Goal: Task Accomplishment & Management: Manage account settings

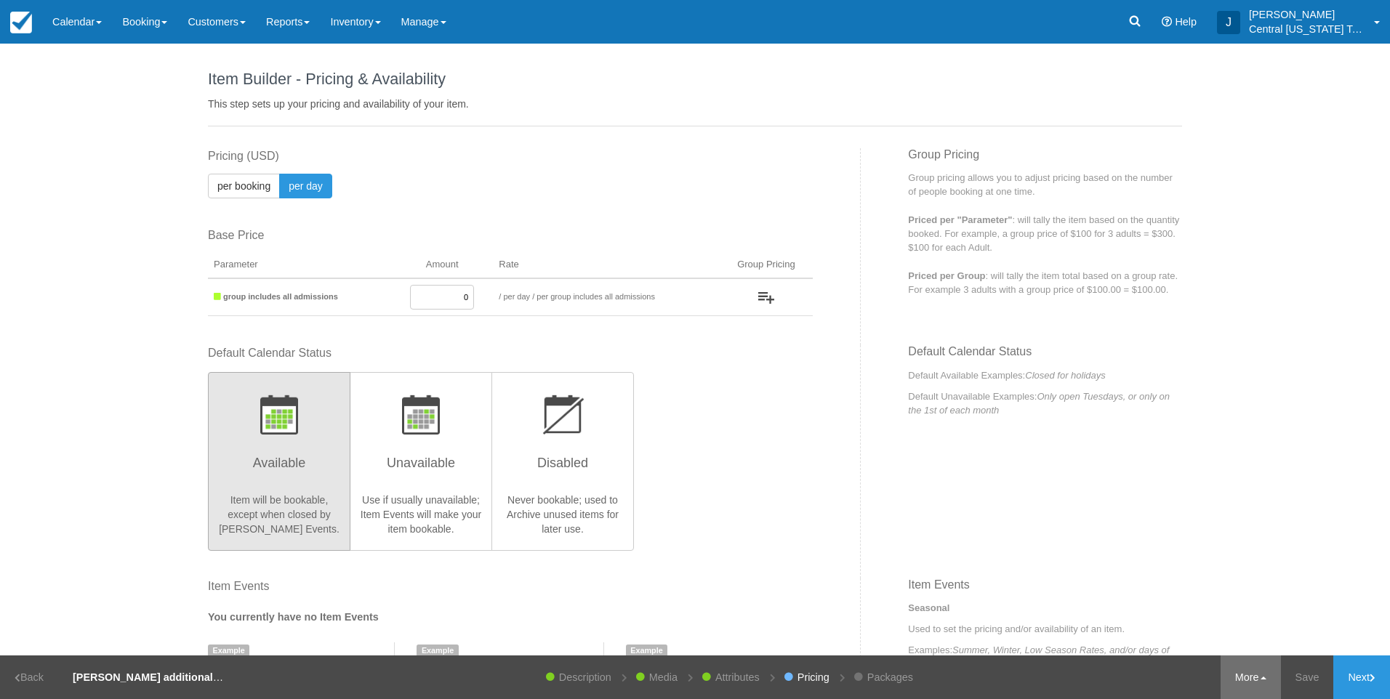
click at [1242, 677] on link "More" at bounding box center [1250, 678] width 60 height 44
click at [1227, 648] on link "Archive" at bounding box center [1223, 636] width 115 height 31
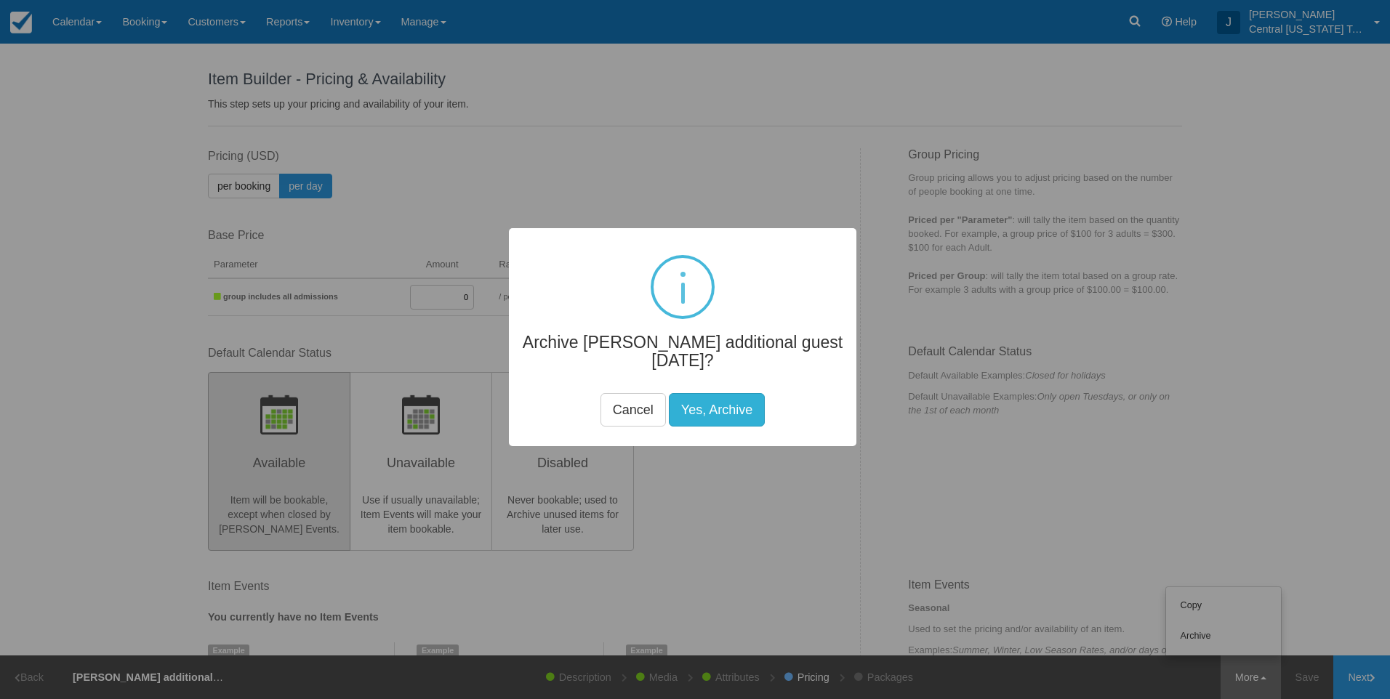
click at [705, 409] on button "Yes, Archive" at bounding box center [717, 409] width 96 height 33
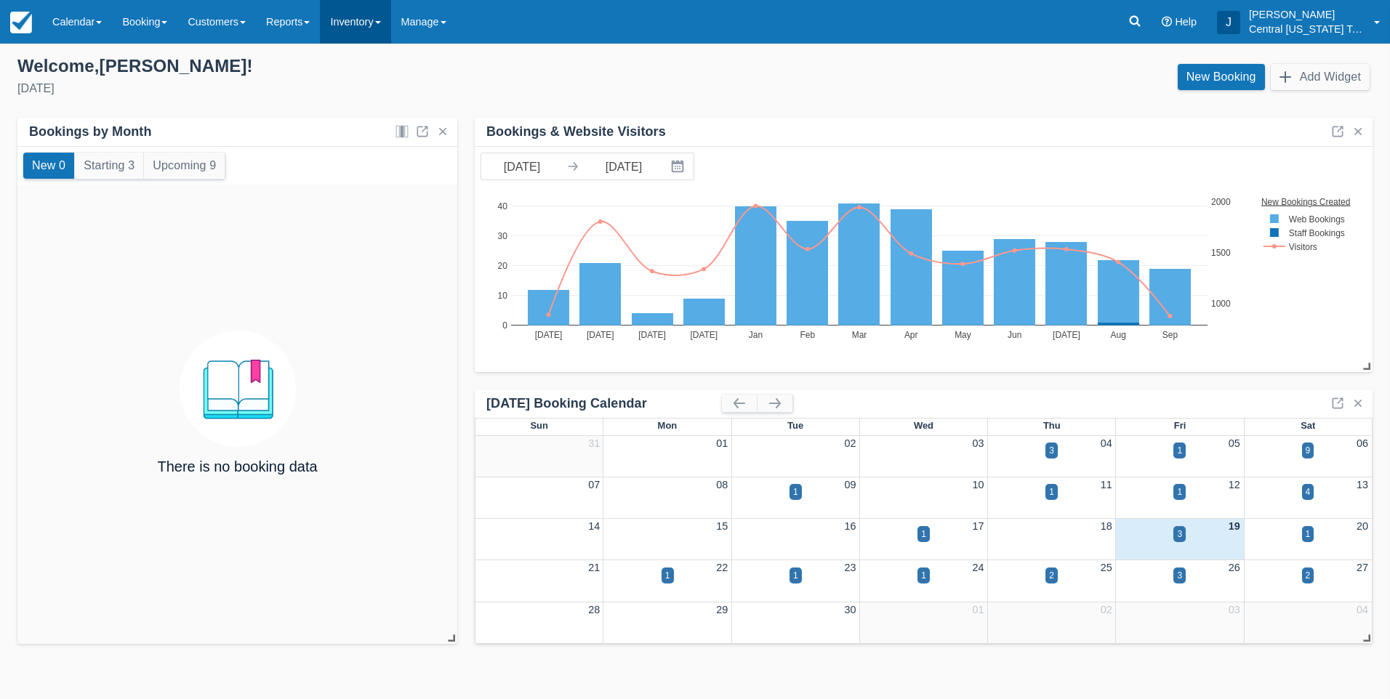
click at [384, 36] on link "Inventory" at bounding box center [355, 22] width 71 height 44
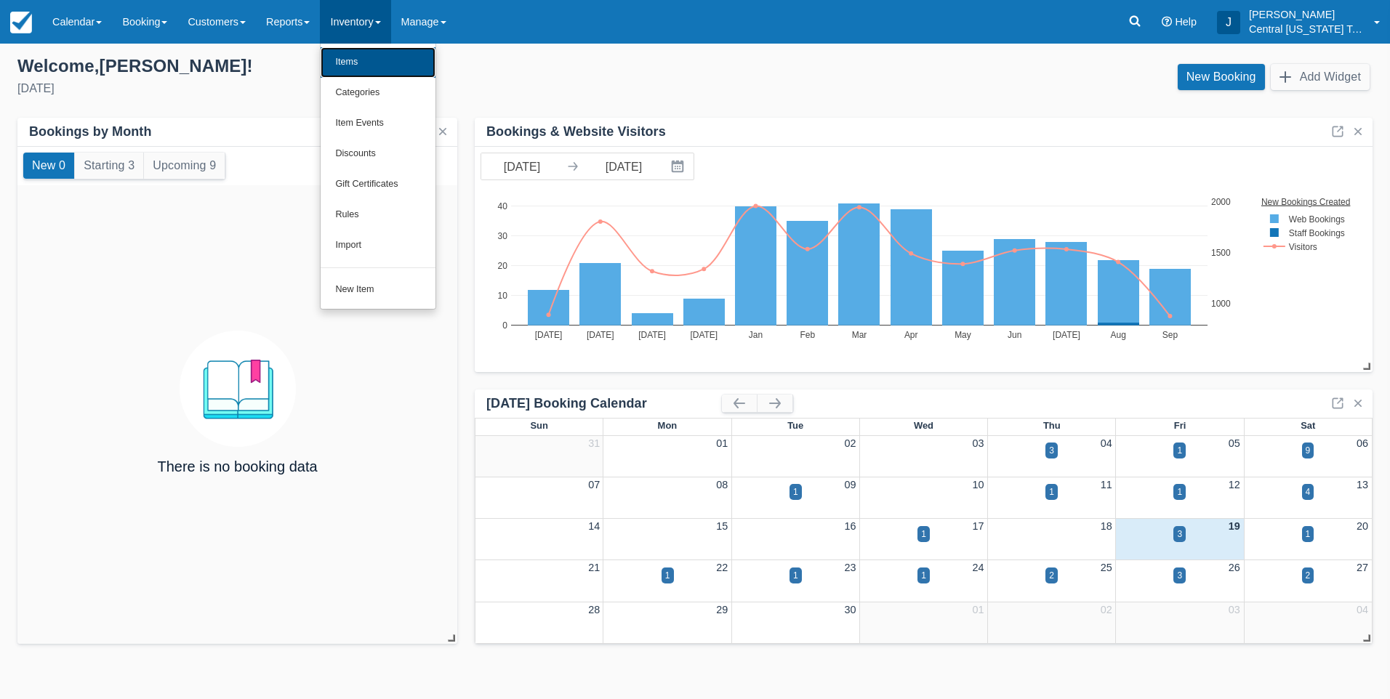
click at [392, 73] on link "Items" at bounding box center [378, 62] width 115 height 31
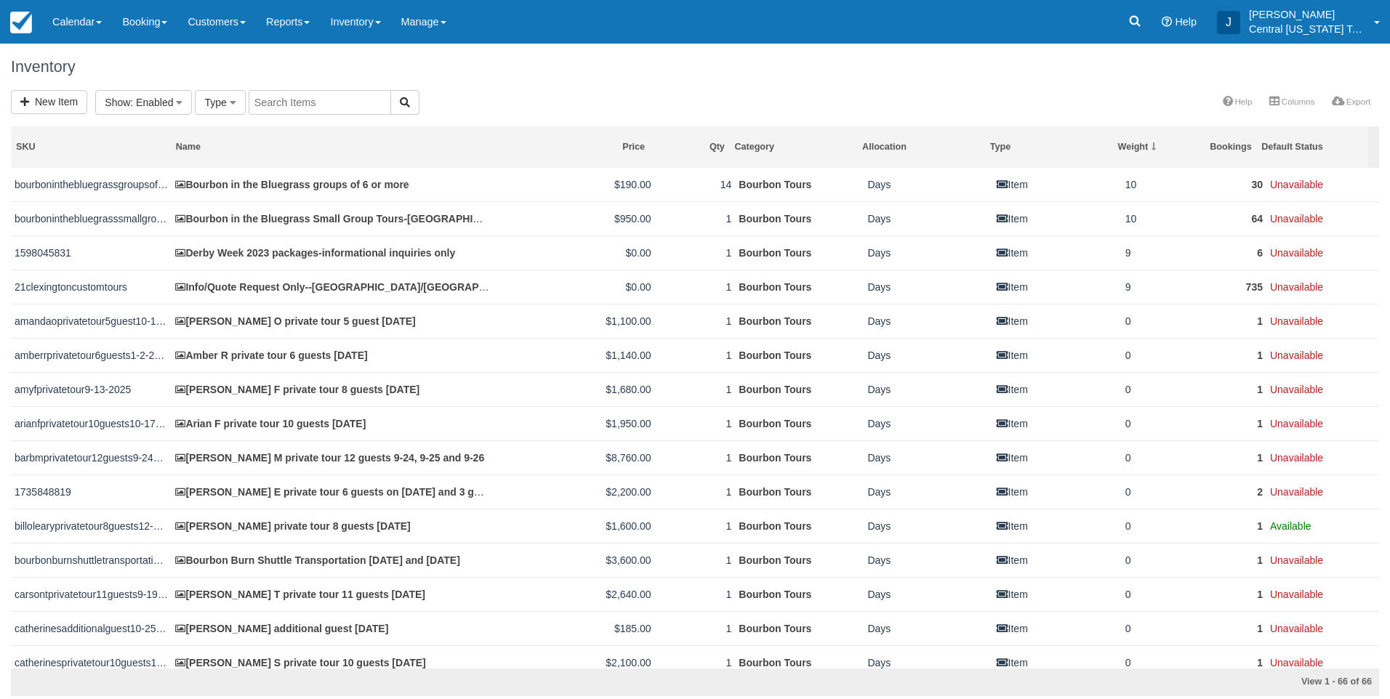
click at [353, 112] on input "text" at bounding box center [320, 102] width 142 height 25
type input "b"
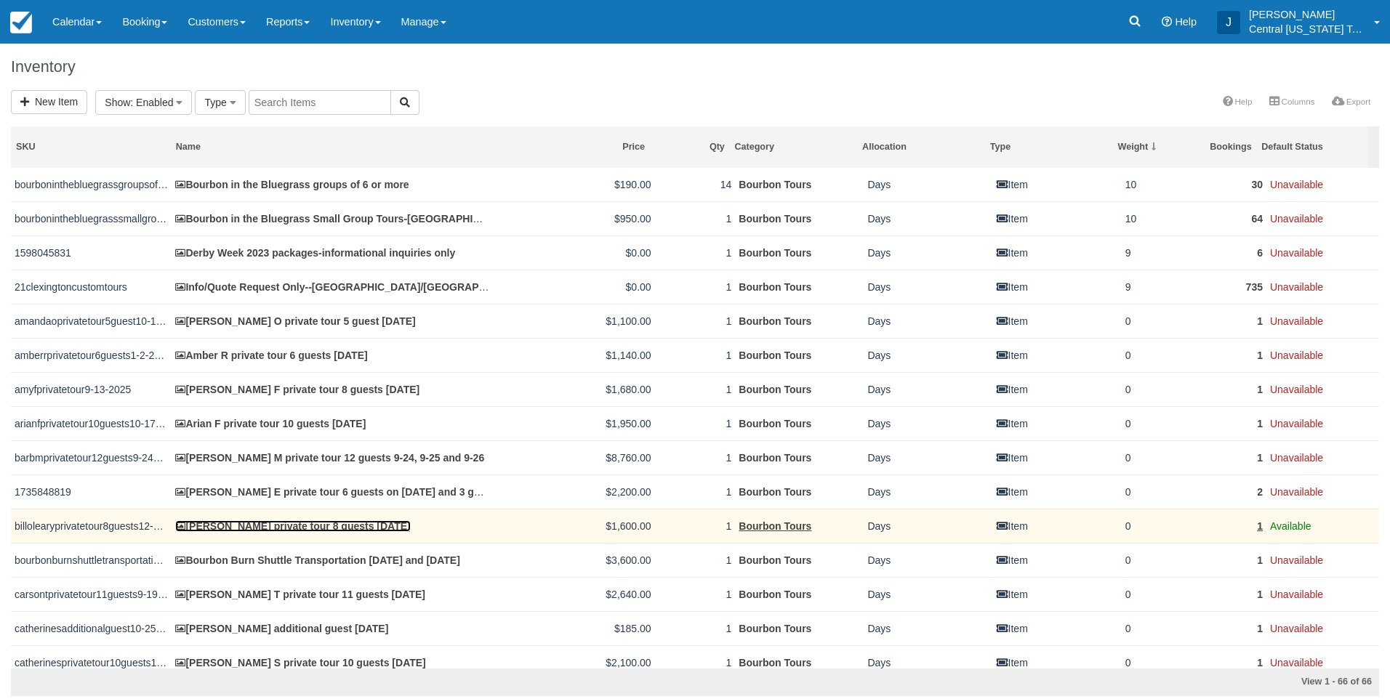
click at [379, 527] on link "[PERSON_NAME] private tour 8 guests [DATE]" at bounding box center [292, 526] width 235 height 12
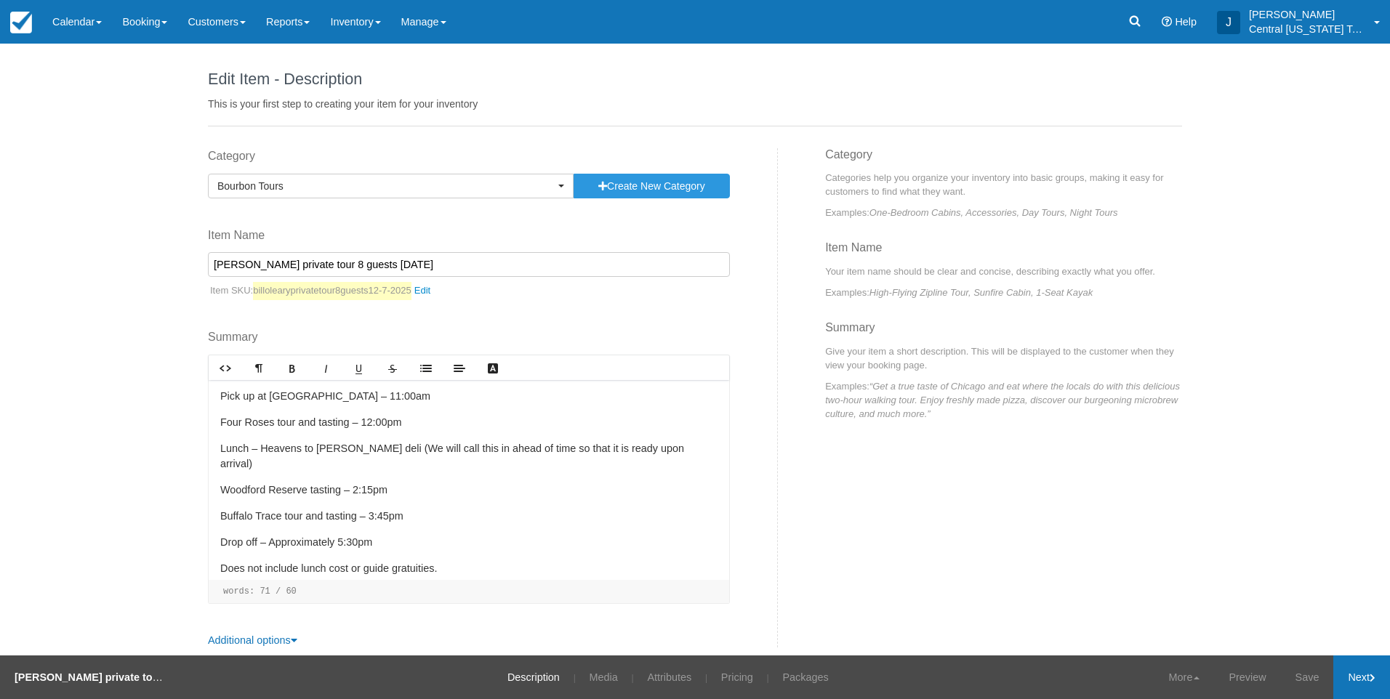
click at [1341, 662] on link "Next" at bounding box center [1361, 678] width 57 height 44
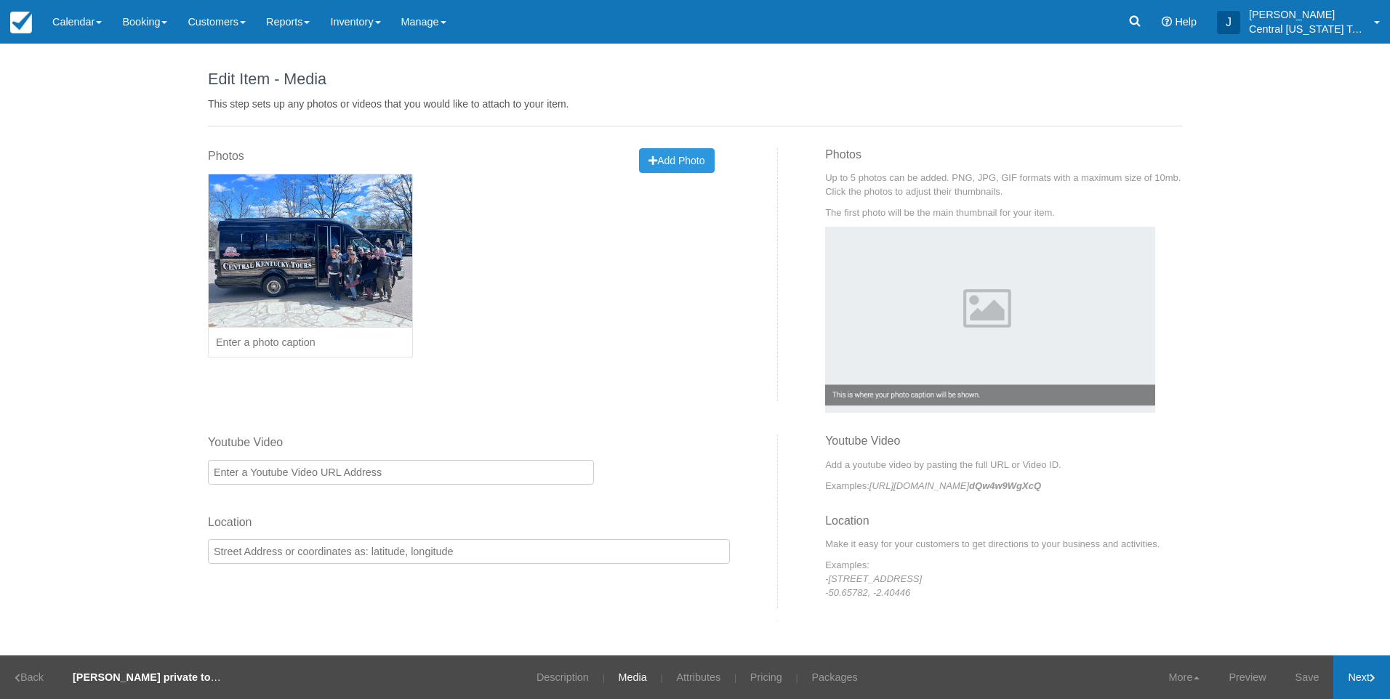
click at [1364, 680] on link "Next" at bounding box center [1361, 678] width 57 height 44
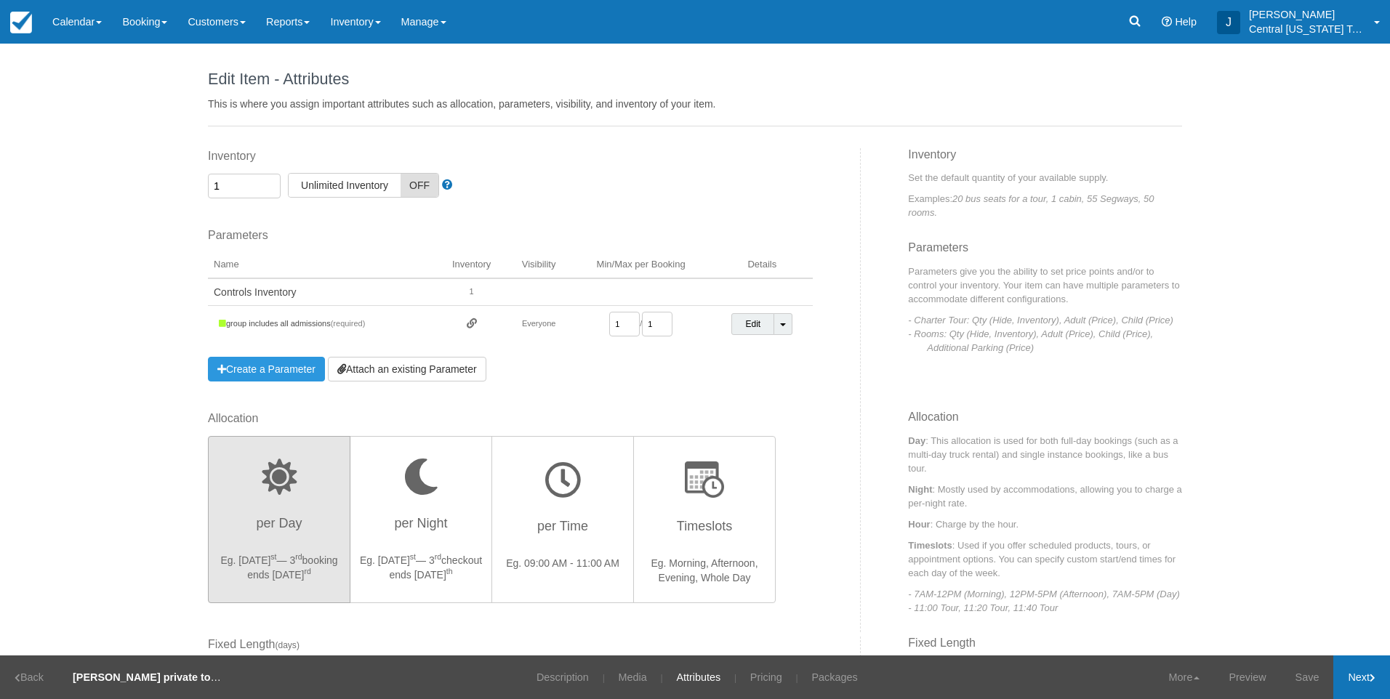
click at [1364, 680] on link "Next" at bounding box center [1361, 678] width 57 height 44
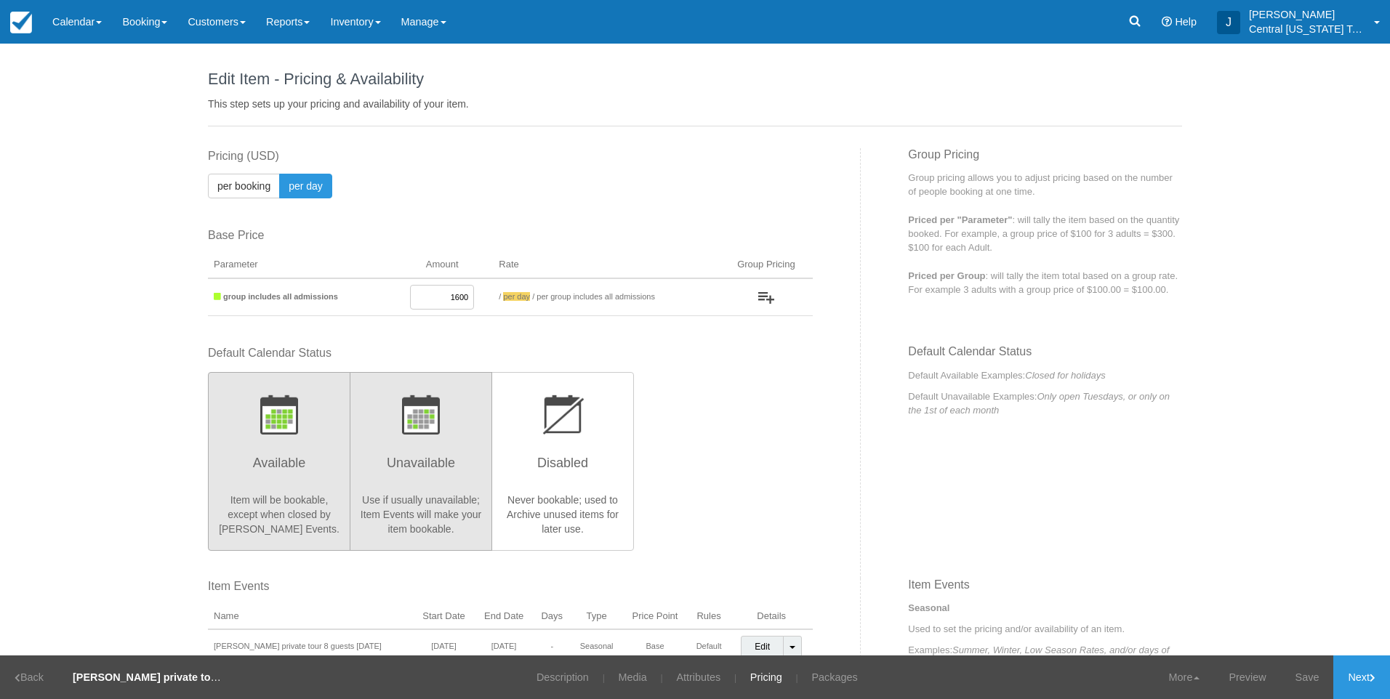
click at [466, 477] on h3 "Unavailable" at bounding box center [421, 467] width 124 height 36
radio input "true"
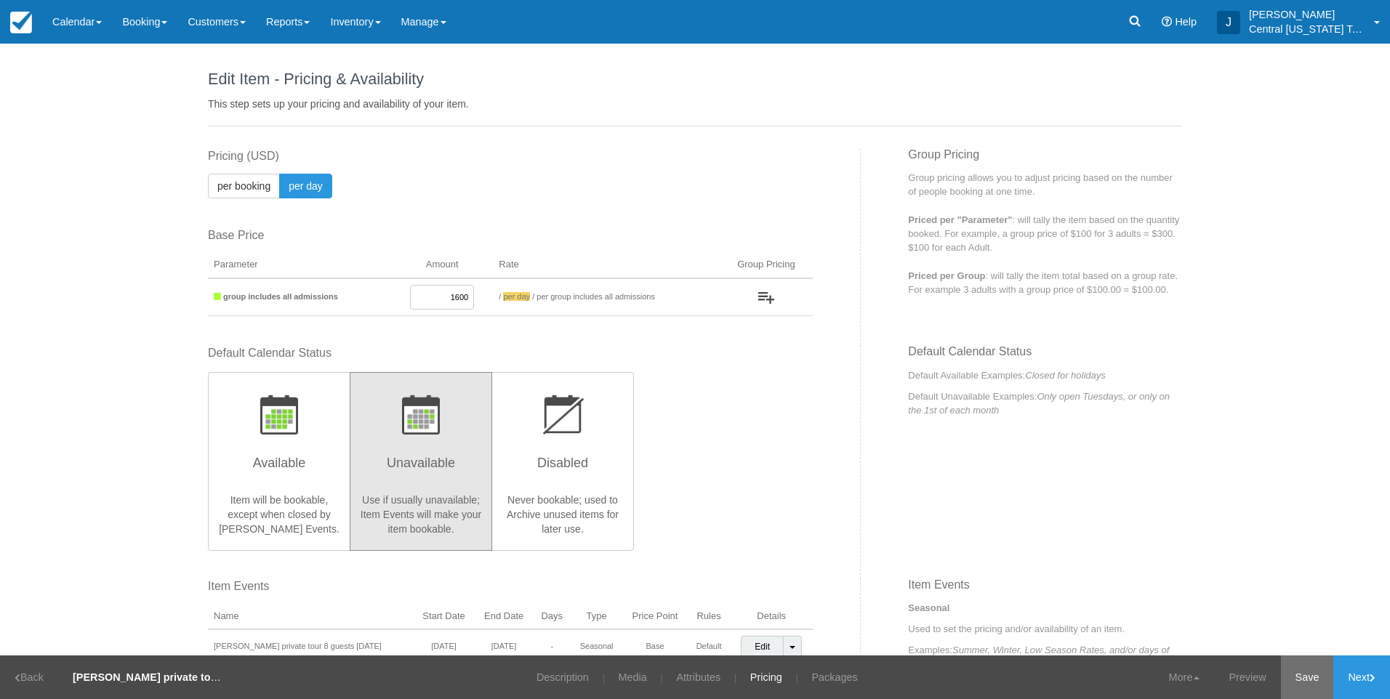
click at [1321, 682] on link "Save" at bounding box center [1307, 678] width 53 height 44
click at [376, 23] on link "Inventory" at bounding box center [355, 22] width 71 height 44
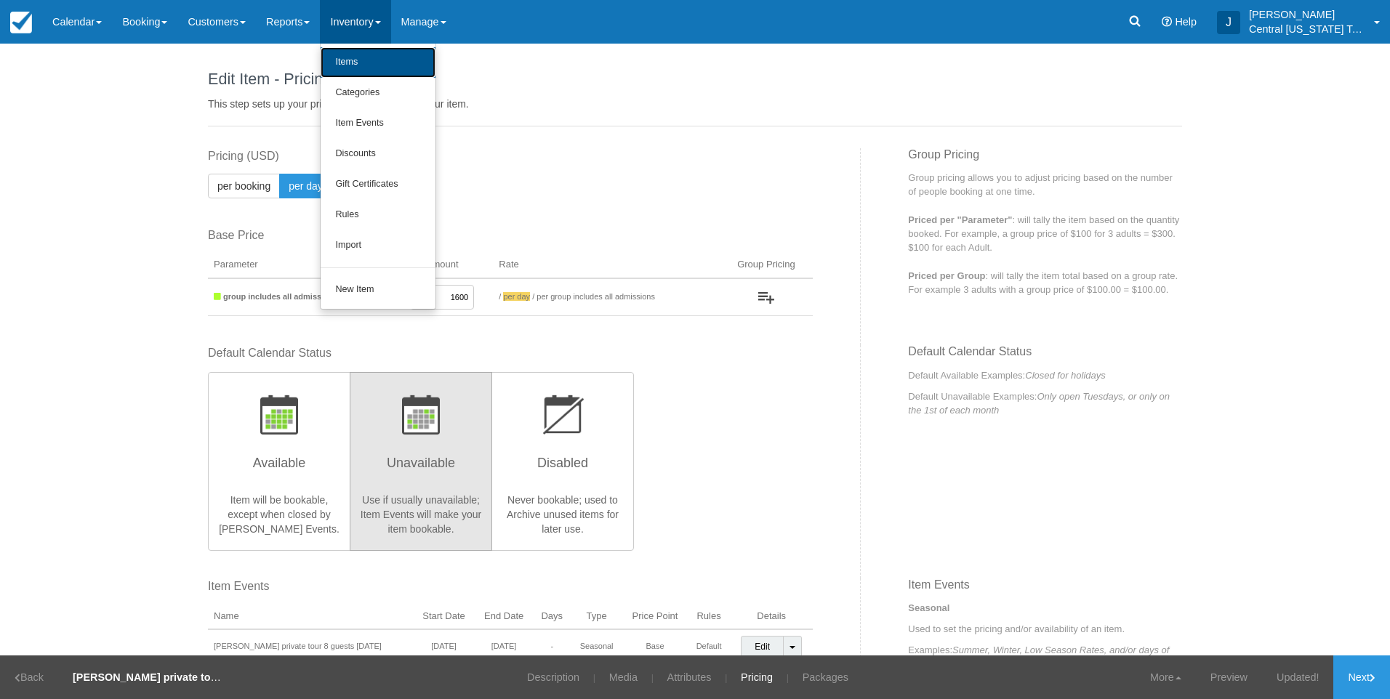
click at [393, 52] on link "Items" at bounding box center [378, 62] width 115 height 31
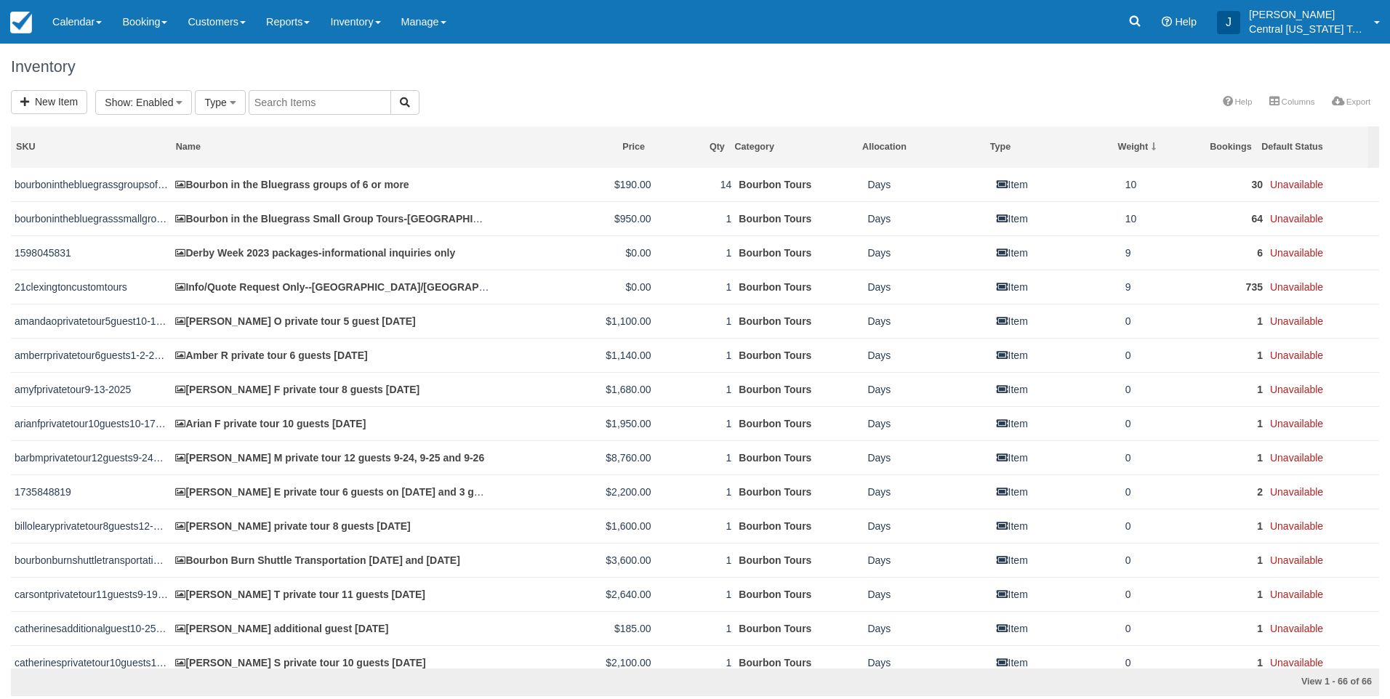
click at [657, 77] on div "Inventory" at bounding box center [695, 67] width 1390 height 47
